Goal: Navigation & Orientation: Find specific page/section

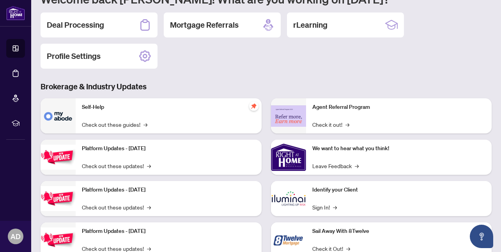
scroll to position [82, 0]
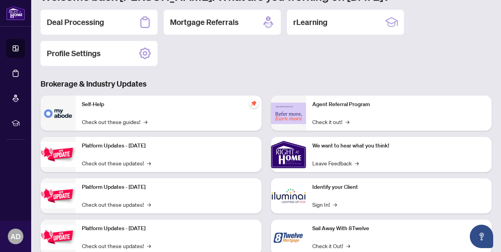
click at [290, 156] on img at bounding box center [288, 154] width 35 height 35
click at [300, 161] on img at bounding box center [288, 154] width 35 height 35
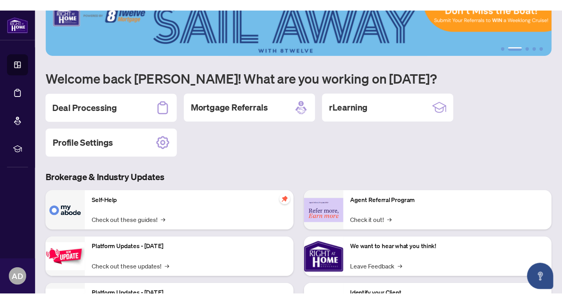
scroll to position [0, 0]
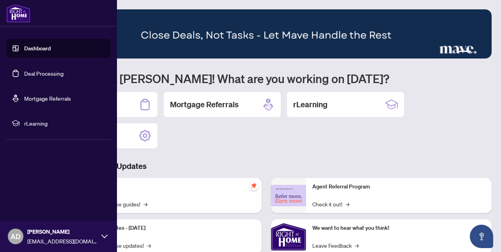
click at [26, 47] on link "Dashboard" at bounding box center [37, 48] width 27 height 7
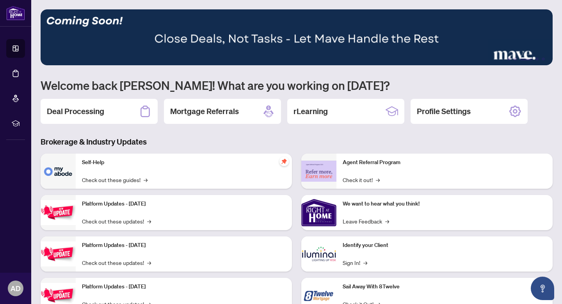
scroll to position [30, 0]
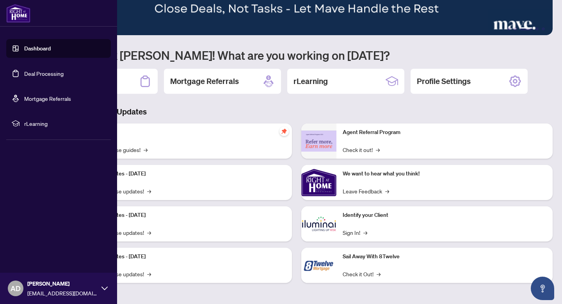
click at [15, 122] on icon at bounding box center [16, 123] width 8 height 8
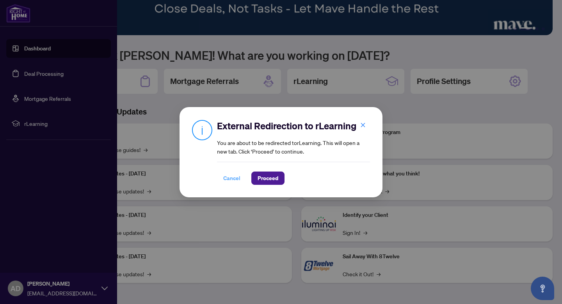
click at [231, 178] on span "Cancel" at bounding box center [231, 178] width 17 height 12
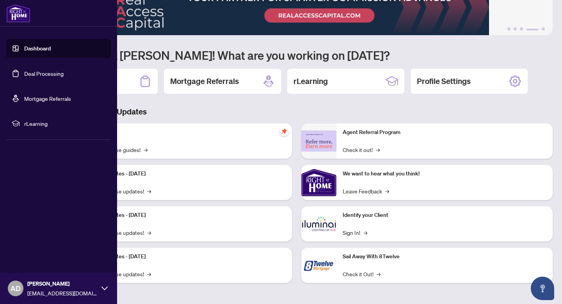
click at [57, 70] on link "Deal Processing" at bounding box center [43, 73] width 39 height 7
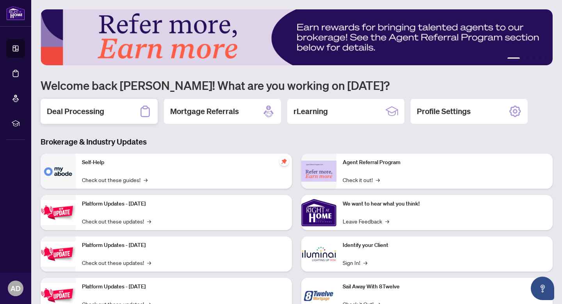
click at [121, 108] on div "Deal Processing" at bounding box center [99, 111] width 117 height 25
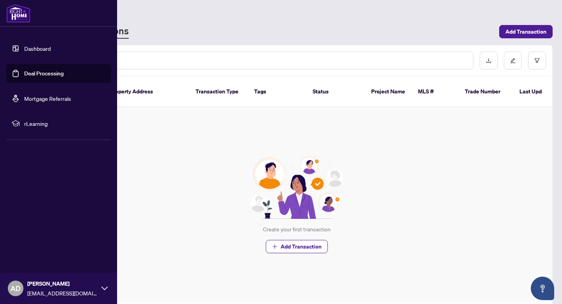
click at [24, 50] on link "Dashboard" at bounding box center [37, 48] width 27 height 7
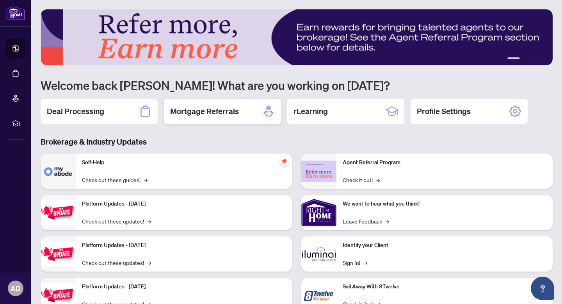
click at [167, 113] on div "Mortgage Referrals" at bounding box center [222, 111] width 117 height 25
